Goal: Information Seeking & Learning: Find specific fact

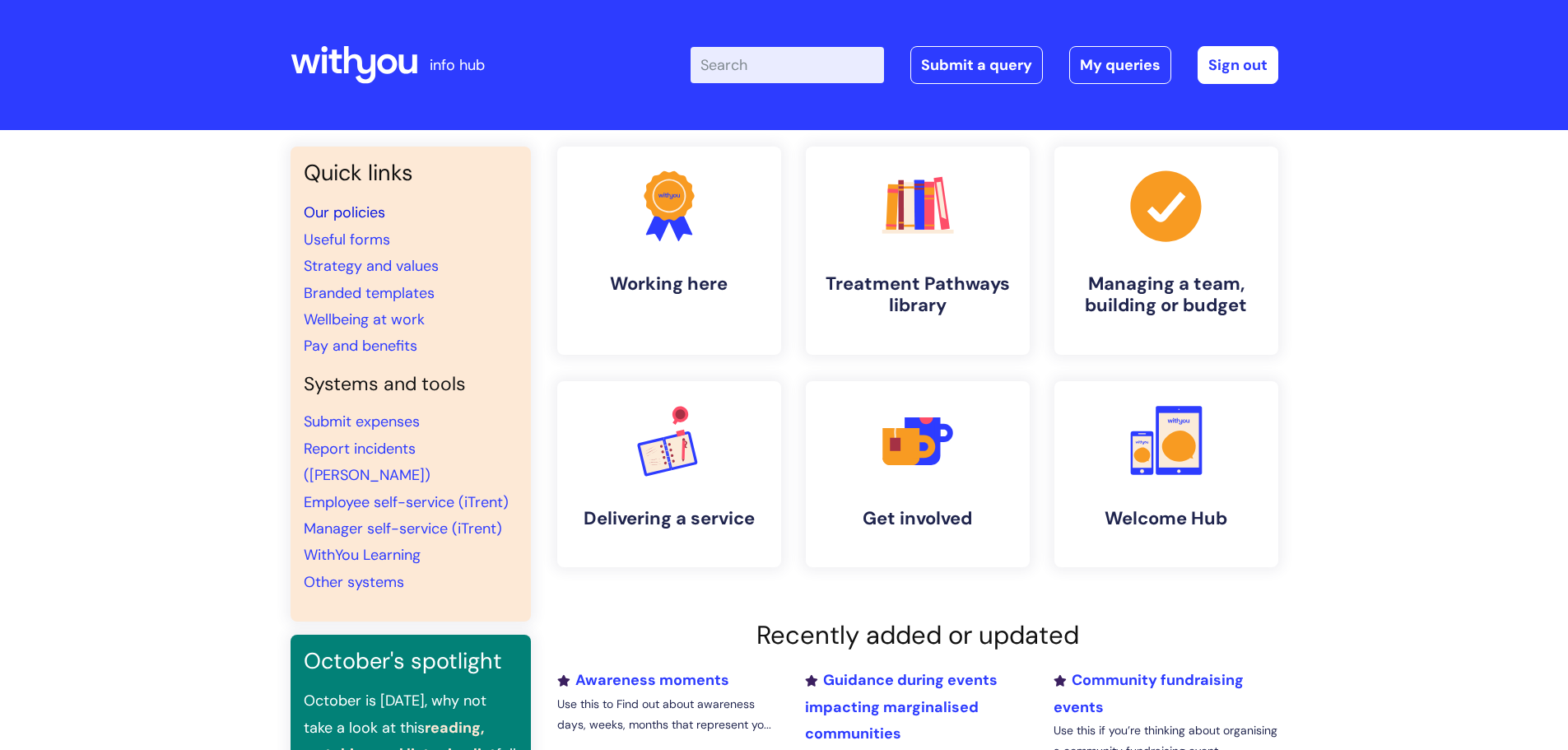
click at [374, 216] on link "Our policies" at bounding box center [345, 211] width 81 height 20
click at [388, 352] on link "Pay and benefits" at bounding box center [361, 345] width 114 height 20
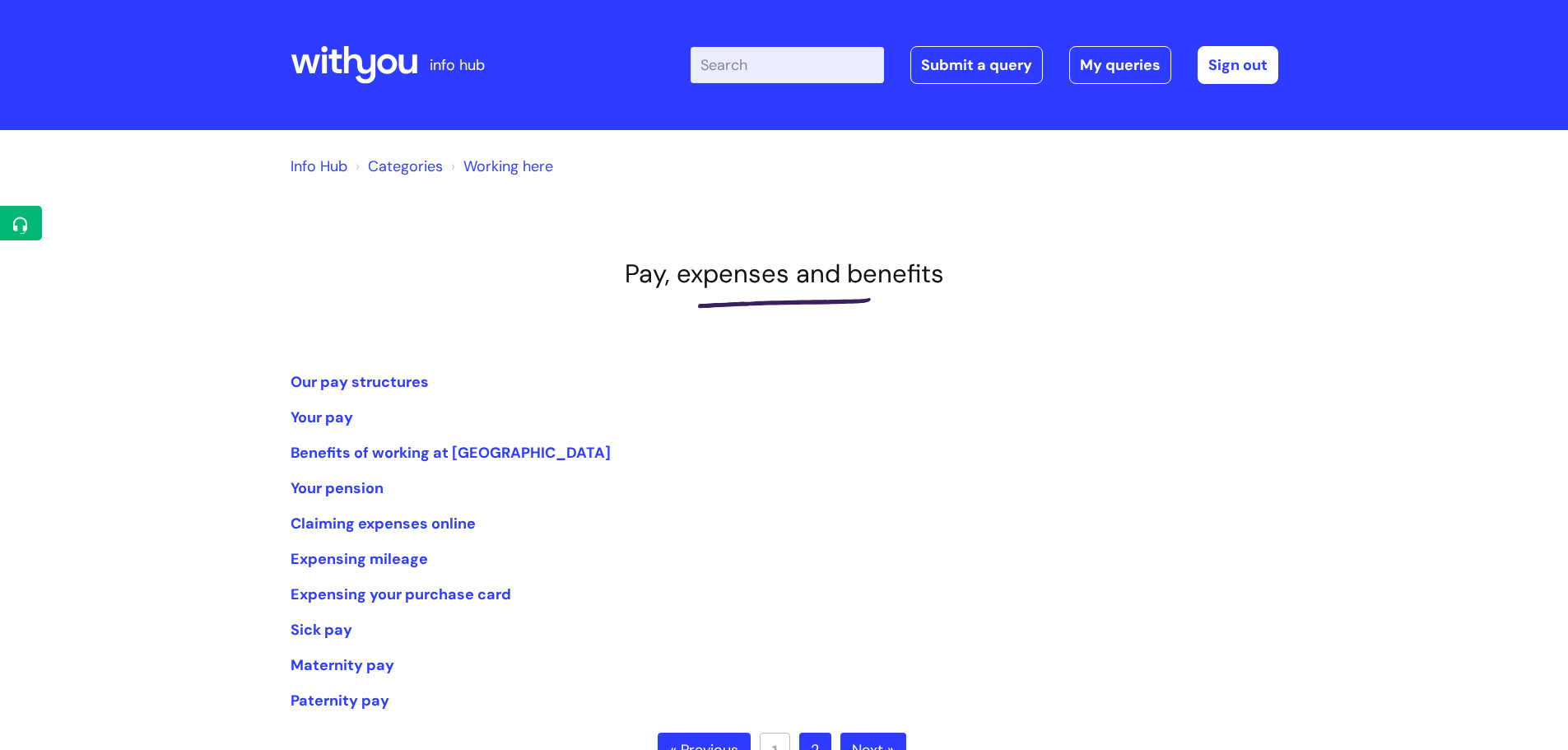
scroll to position [33, 0]
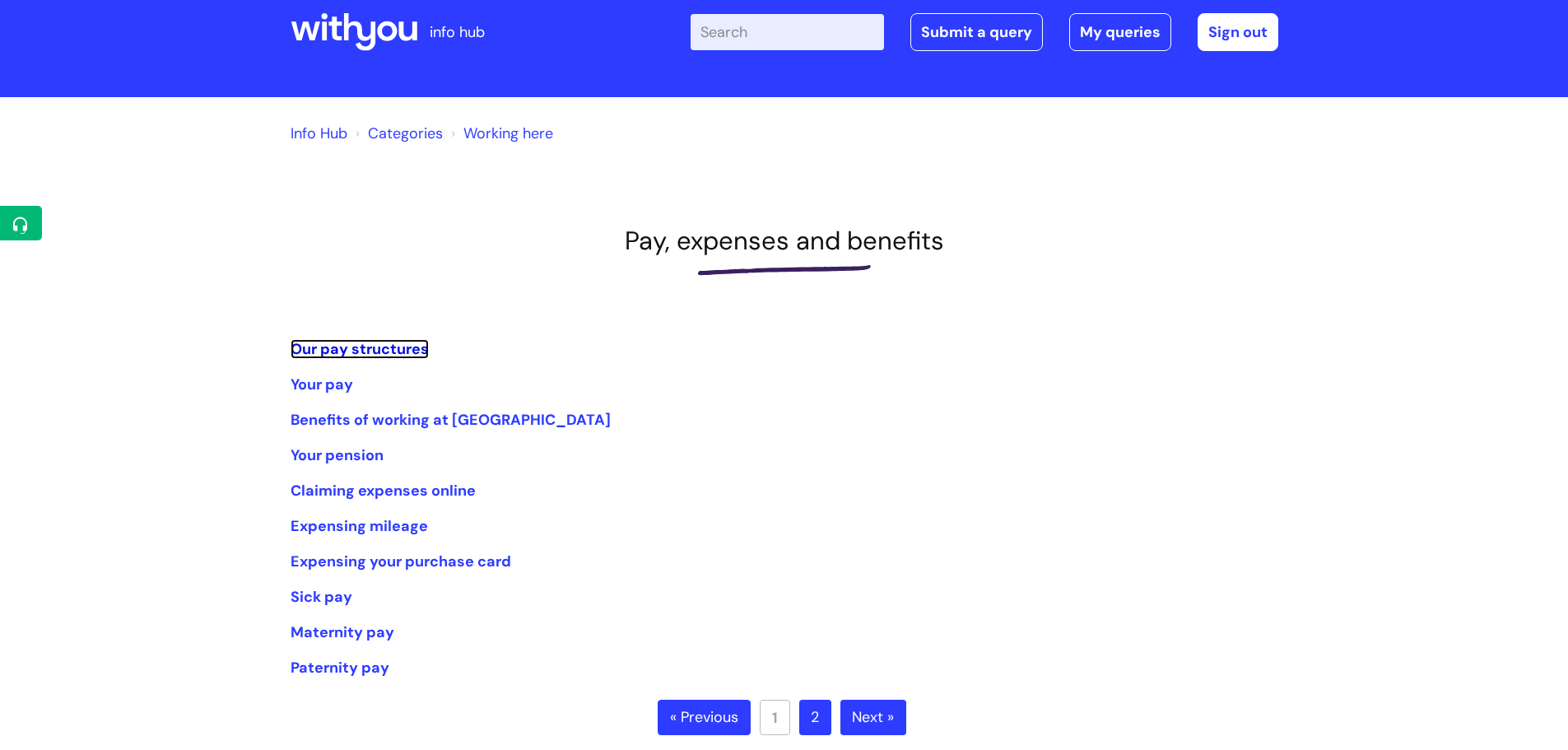
click at [388, 352] on link "Our pay structures" at bounding box center [359, 348] width 138 height 20
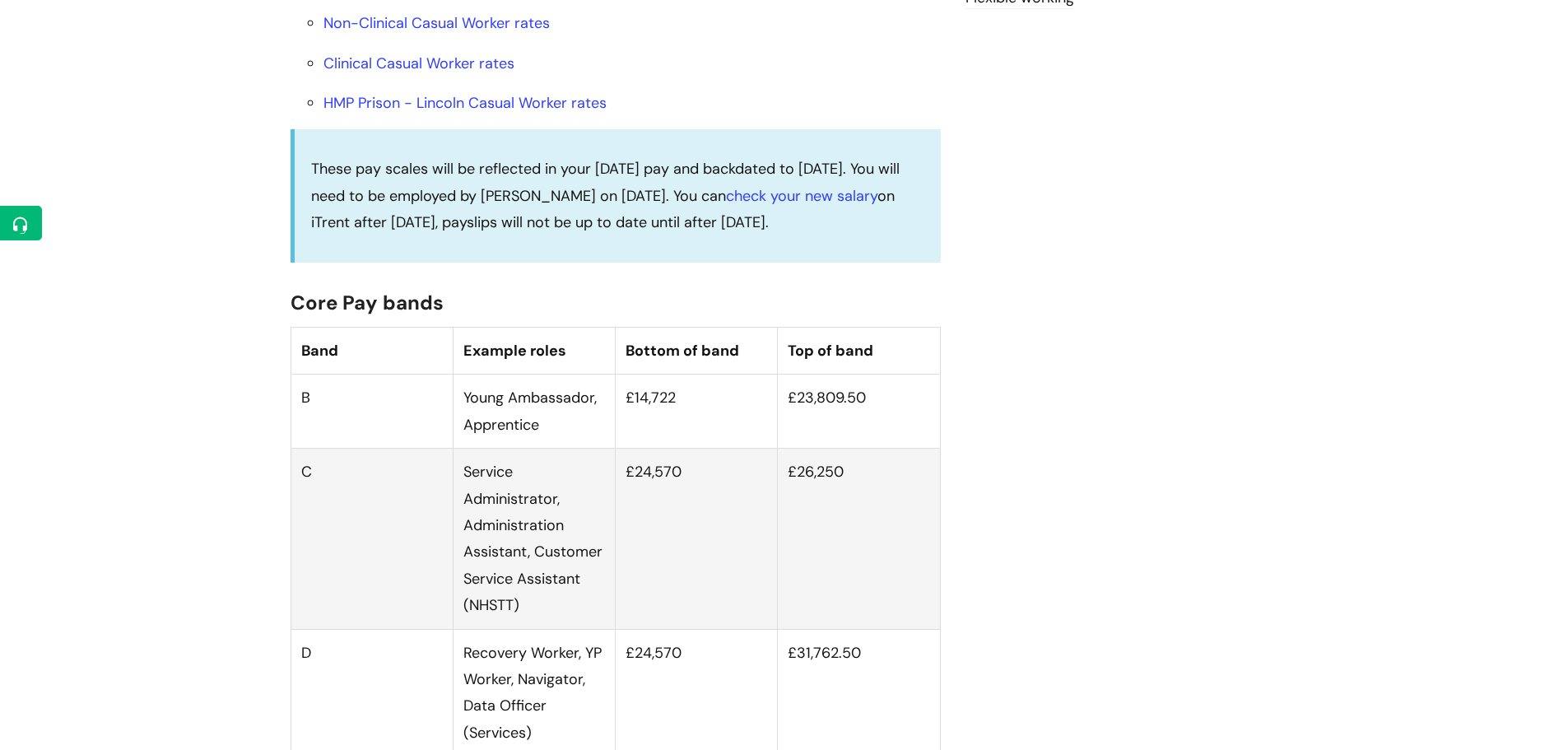
scroll to position [770, 0]
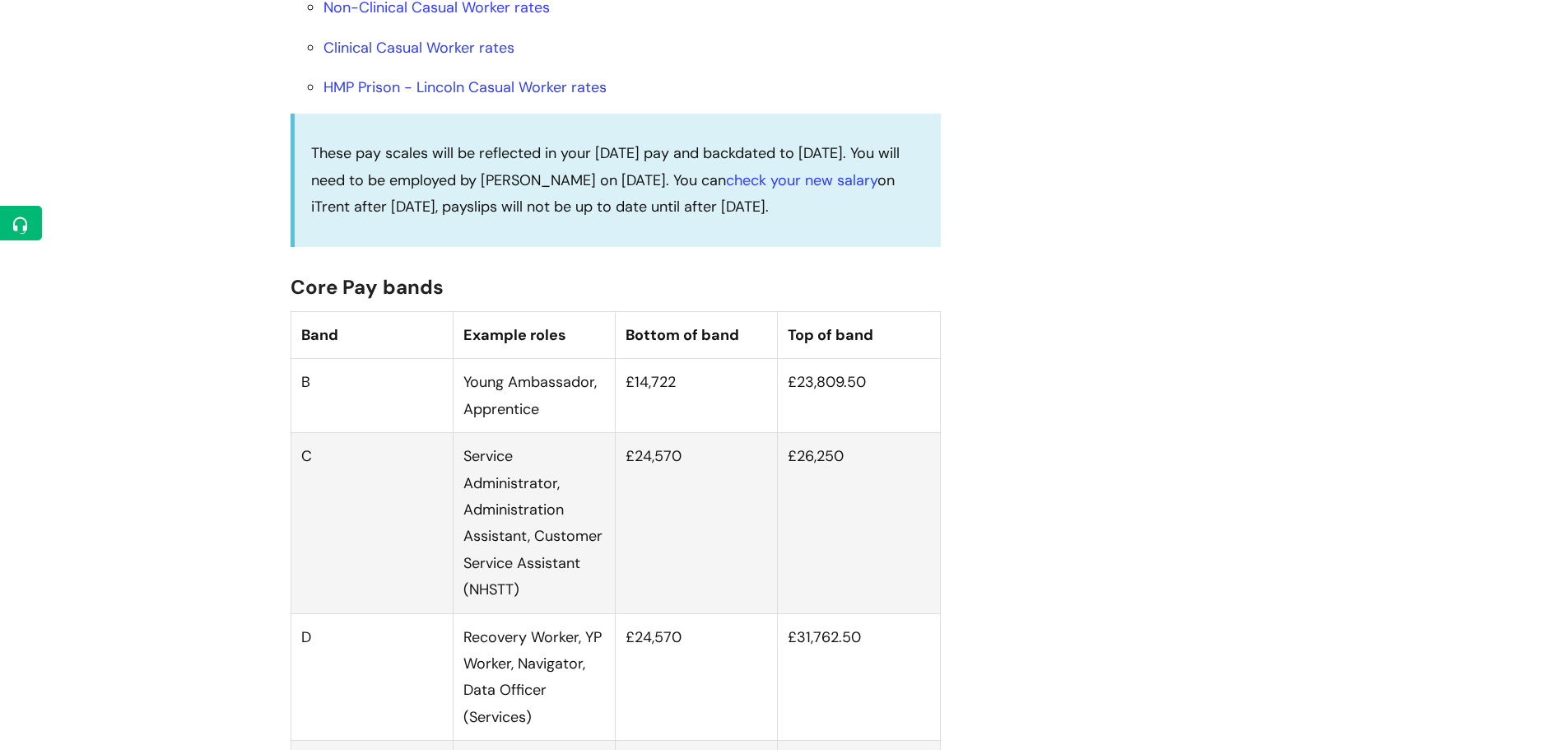
click at [622, 561] on td "£24,570" at bounding box center [696, 523] width 162 height 180
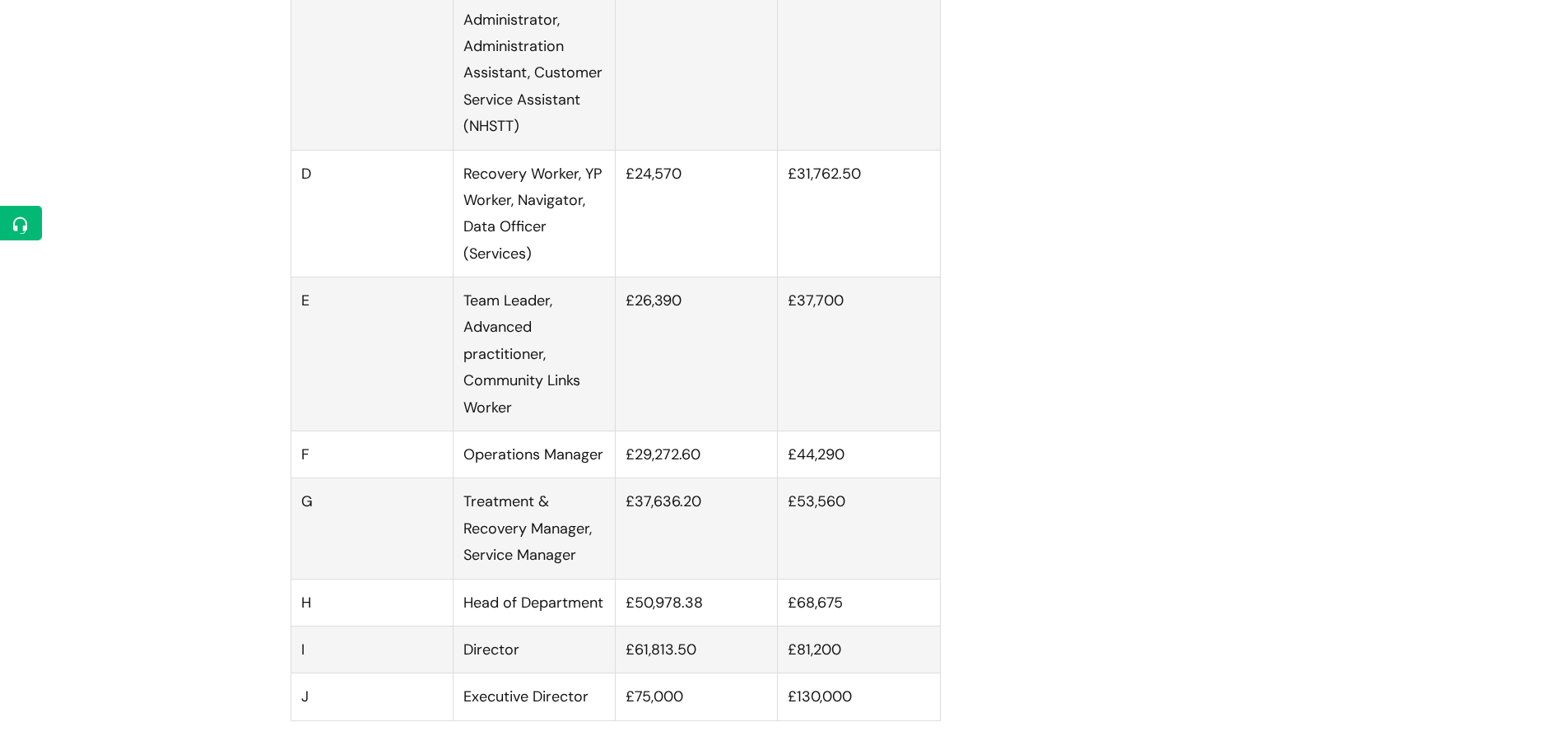
scroll to position [1231, 0]
click at [739, 509] on td "£37,636.20" at bounding box center [696, 531] width 162 height 100
click at [739, 518] on td "£37,636.20" at bounding box center [696, 531] width 162 height 100
click at [633, 503] on td "£37,636.20" at bounding box center [696, 531] width 162 height 100
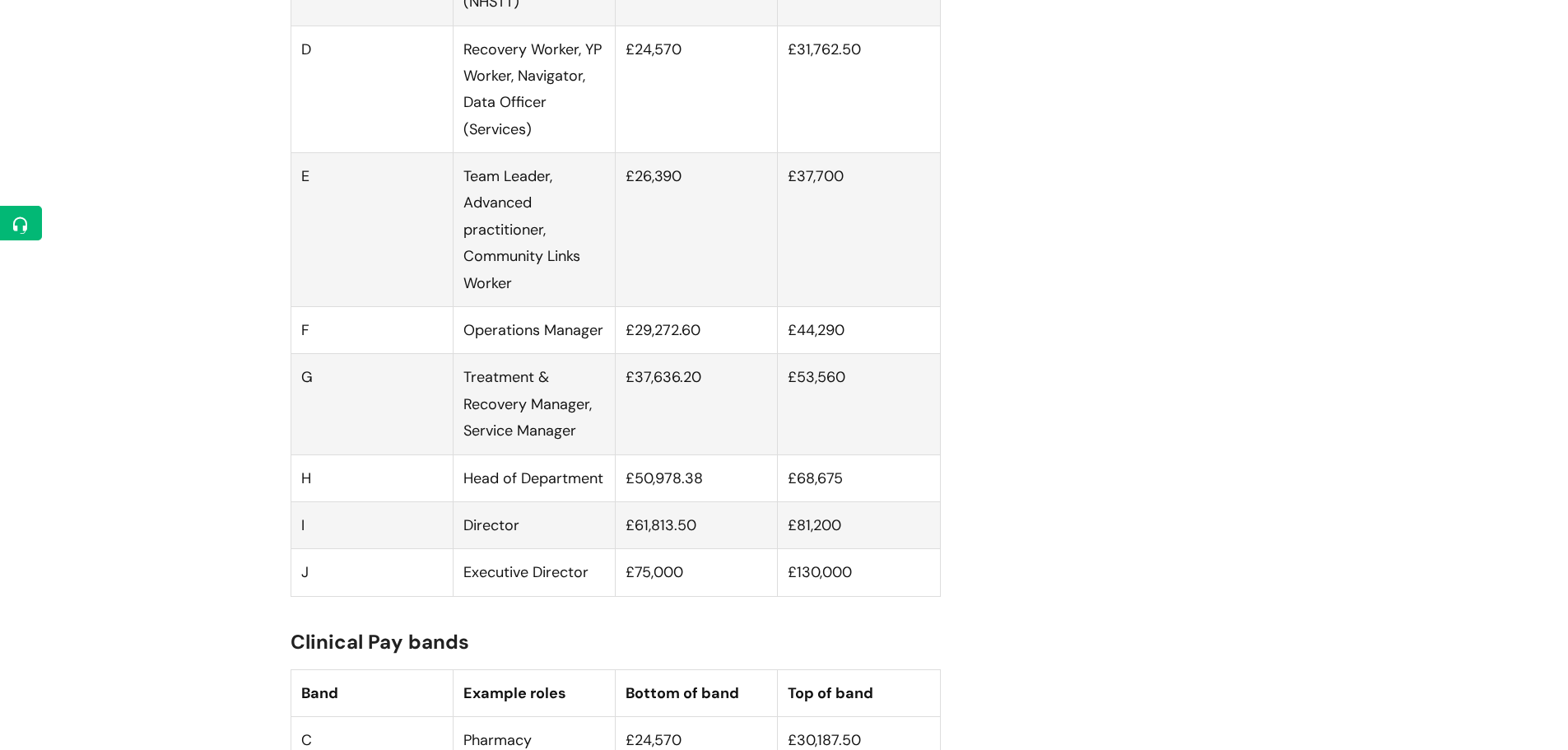
scroll to position [1362, 0]
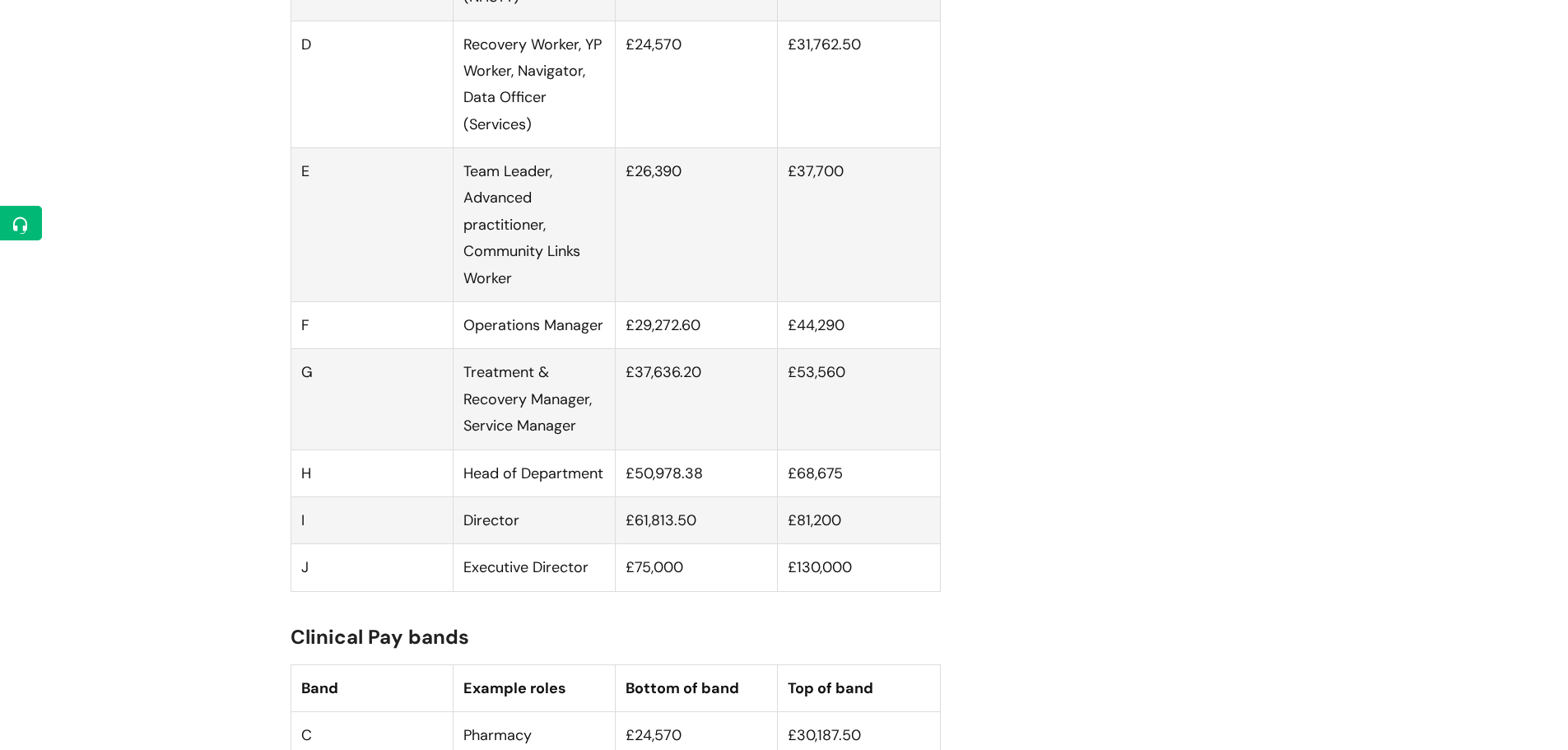
click at [694, 324] on td "£29,272.60" at bounding box center [696, 325] width 162 height 47
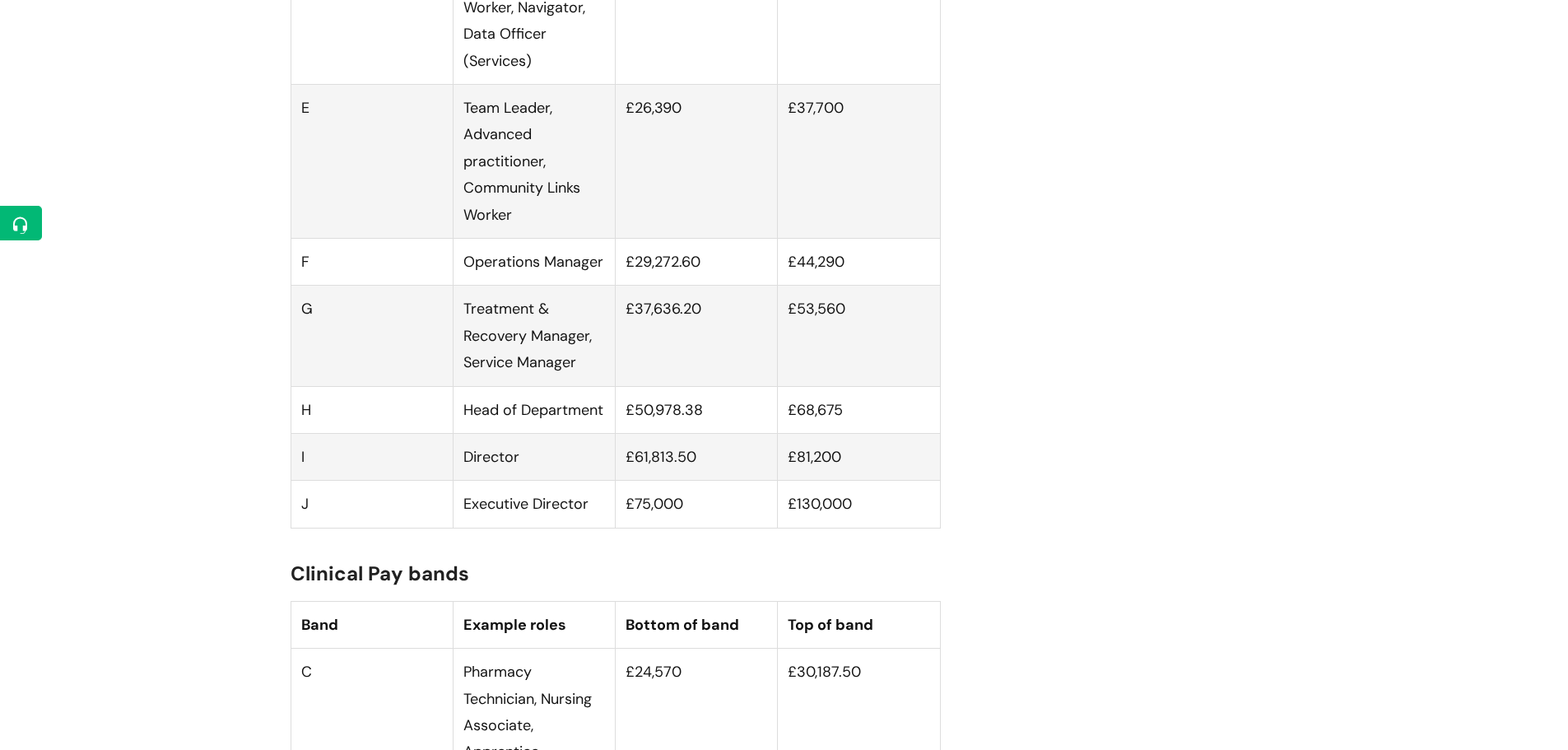
scroll to position [1429, 0]
click at [316, 321] on td "G" at bounding box center [371, 333] width 162 height 100
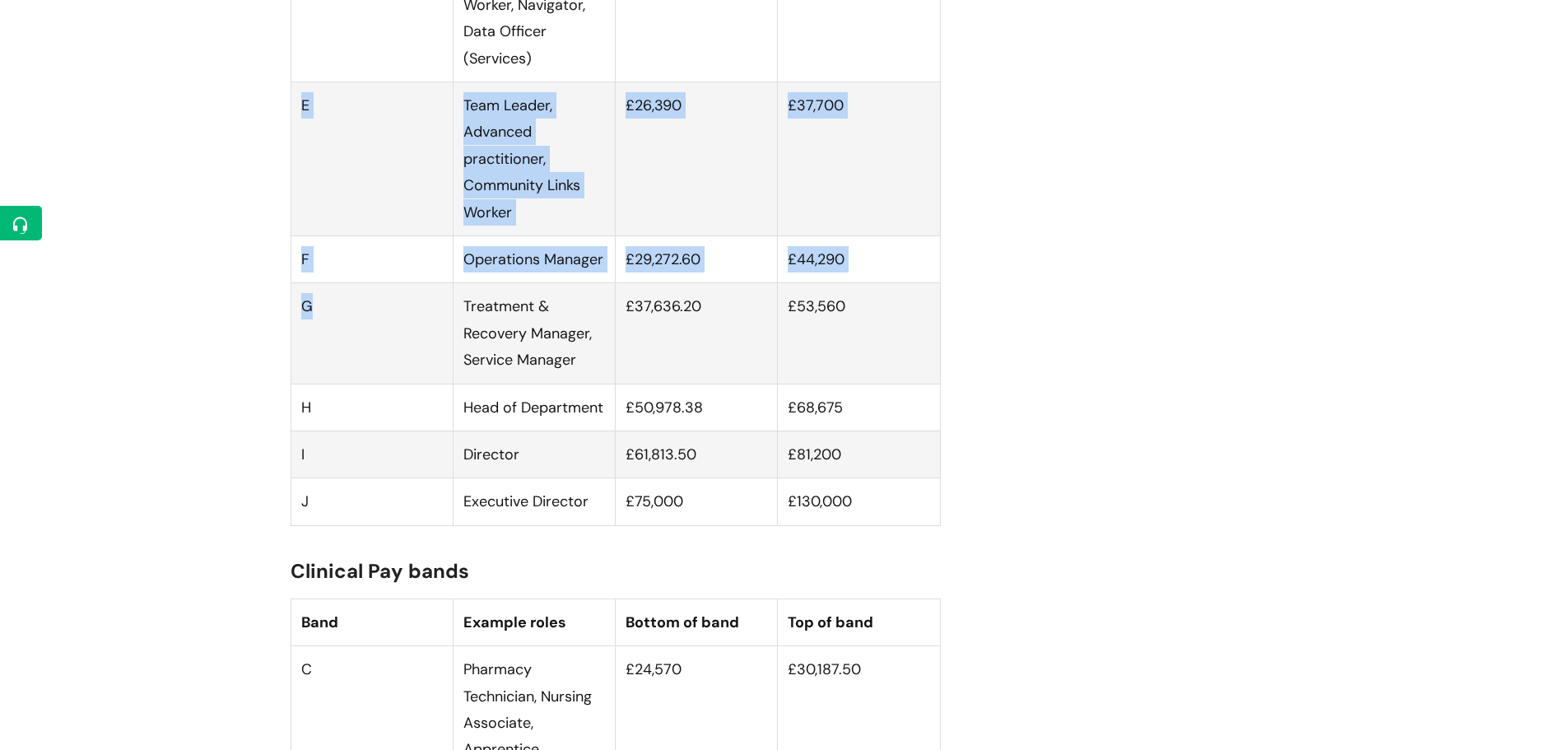
drag, startPoint x: 307, startPoint y: 330, endPoint x: 295, endPoint y: 123, distance: 207.3
click at [295, 123] on tbody "B Young Ambassador, Apprentice £14,722 £23,809.50 C Service Administrator, Admi…" at bounding box center [615, 112] width 649 height 825
click at [295, 123] on td "E" at bounding box center [371, 159] width 162 height 154
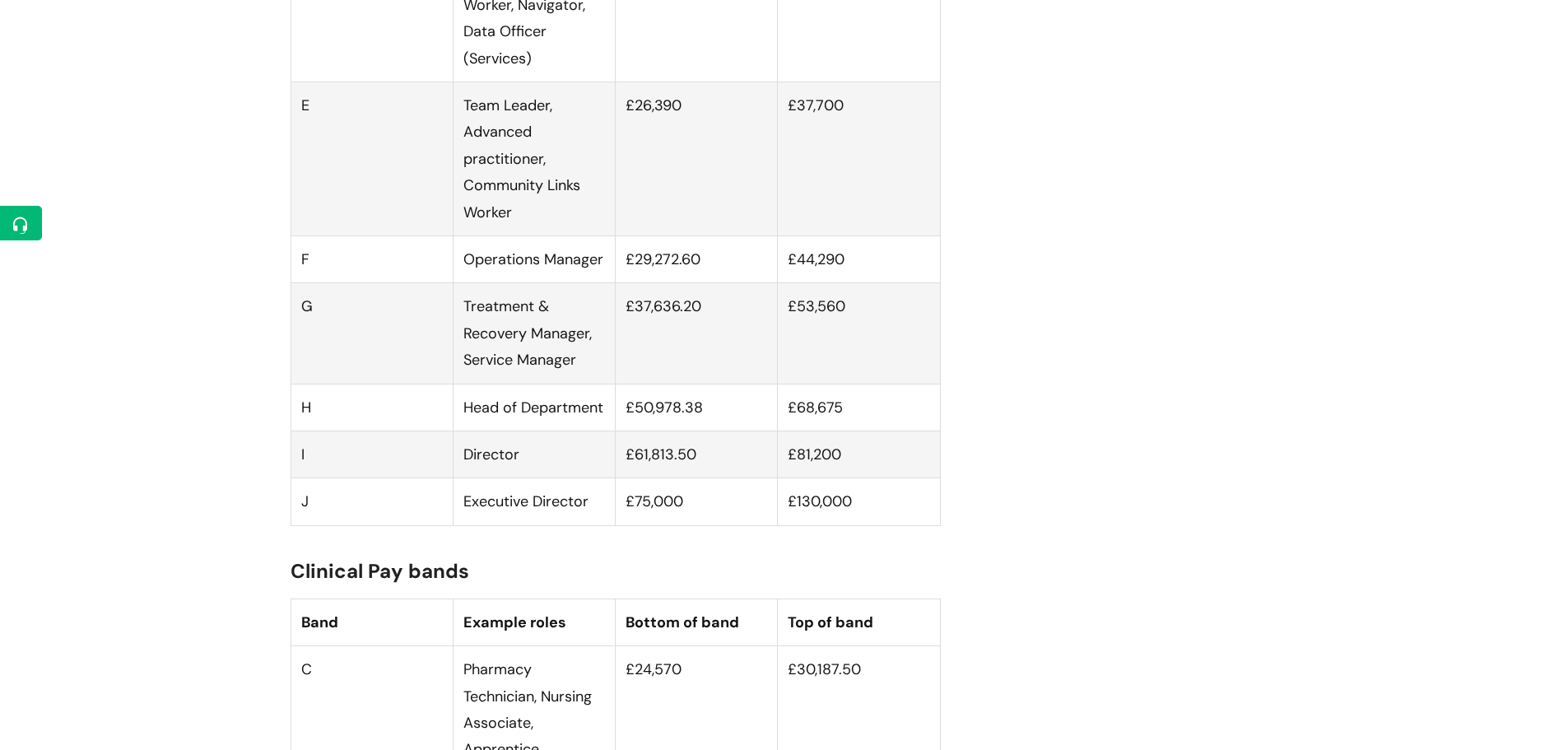
click at [323, 477] on td "I" at bounding box center [371, 454] width 162 height 47
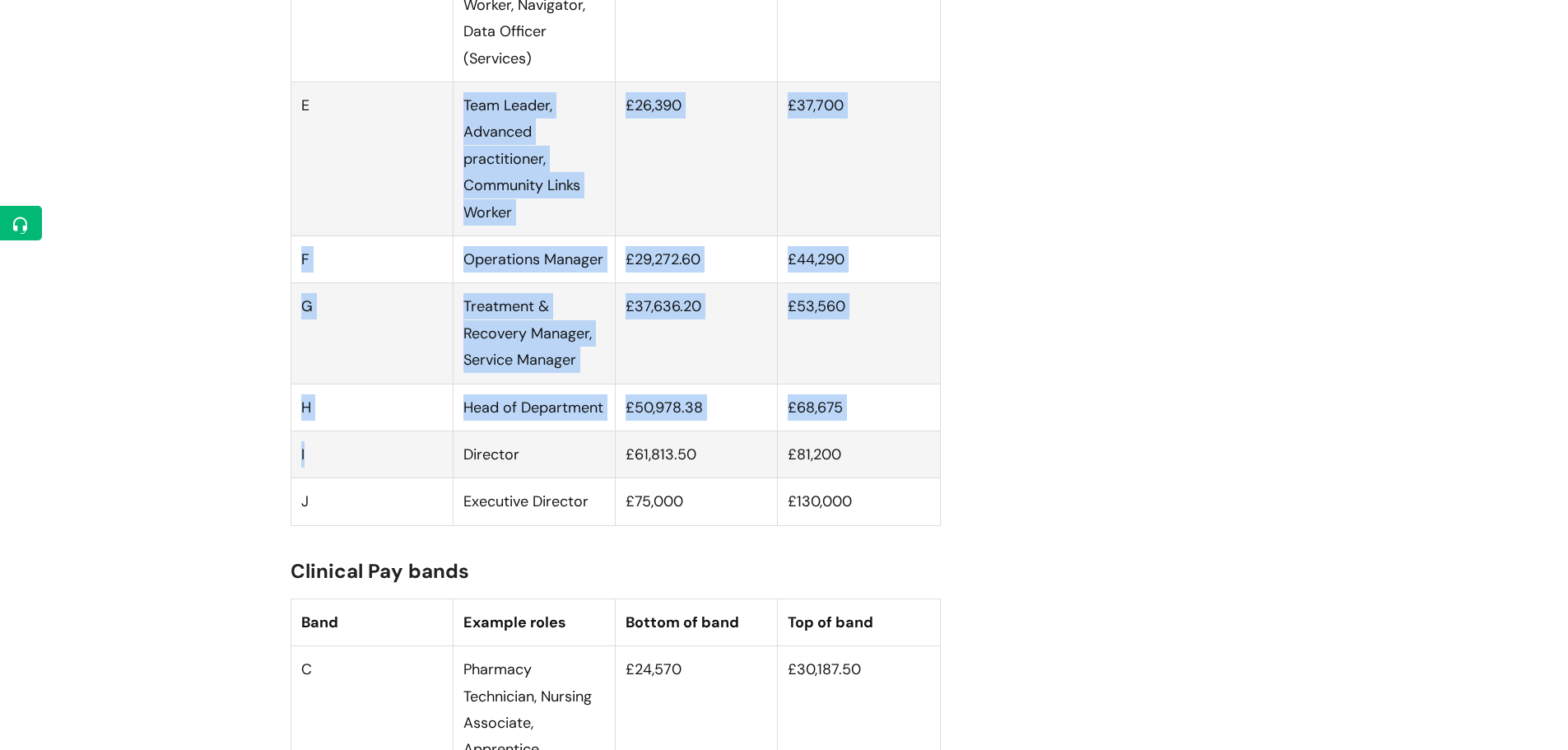
drag, startPoint x: 323, startPoint y: 483, endPoint x: 301, endPoint y: 187, distance: 296.8
click at [301, 187] on tbody "B Young Ambassador, Apprentice £14,722 £23,809.50 C Service Administrator, Admi…" at bounding box center [615, 112] width 649 height 825
click at [301, 187] on td "E" at bounding box center [371, 159] width 162 height 154
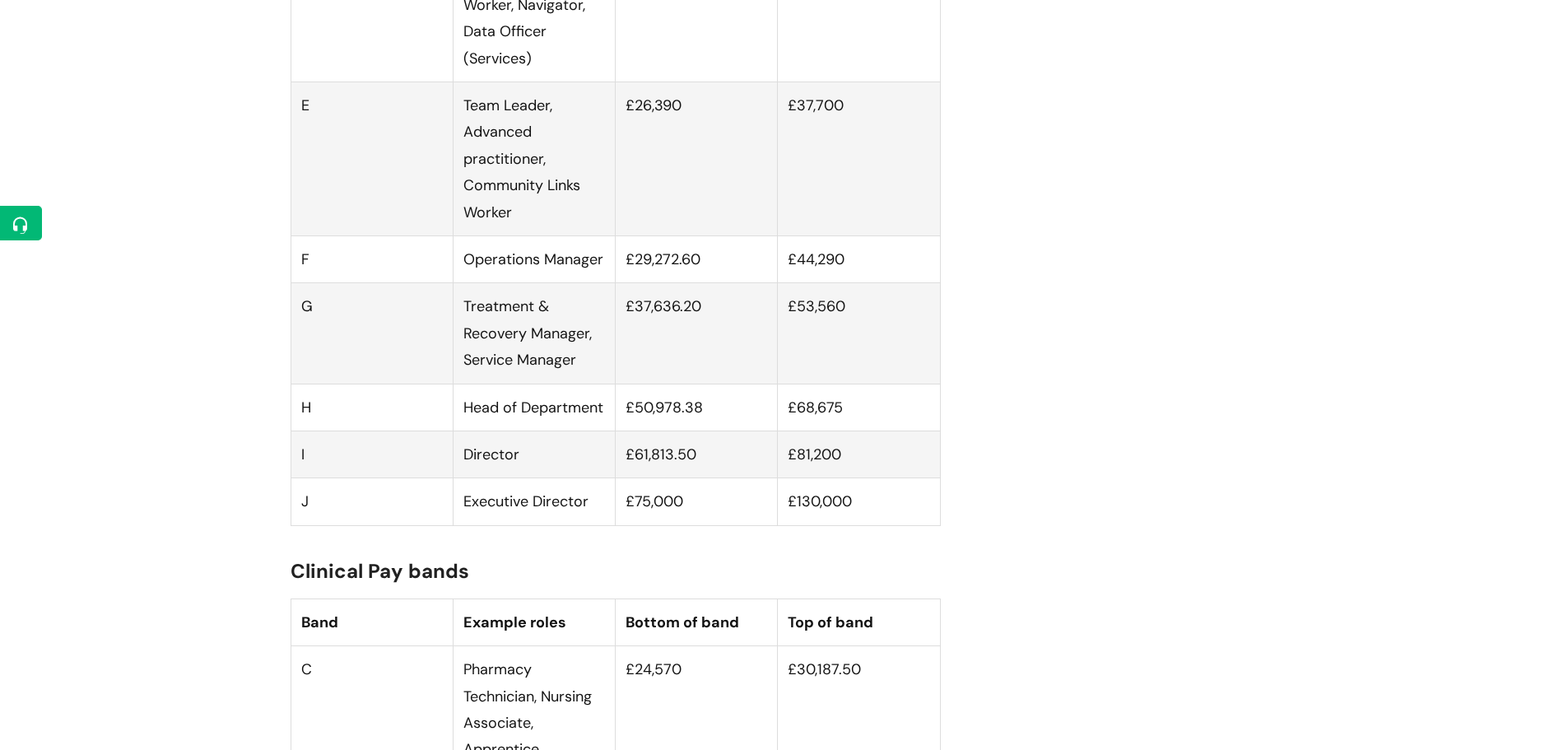
click at [549, 236] on td "Team Leader, Advanced practitioner, Community Links Worker" at bounding box center [533, 159] width 162 height 154
click at [556, 280] on td "Operations Manager" at bounding box center [533, 259] width 162 height 47
